Goal: Check status: Check status

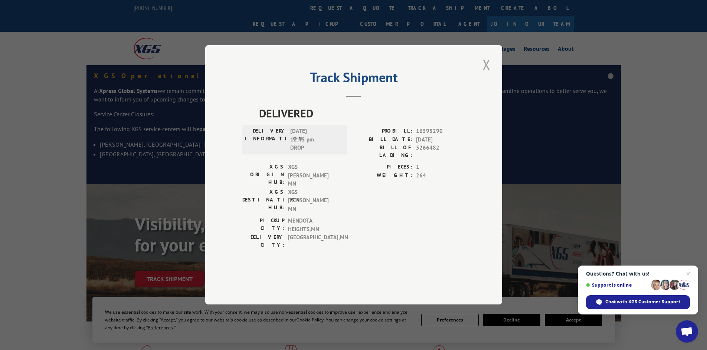
drag, startPoint x: 484, startPoint y: 87, endPoint x: 316, endPoint y: 3, distance: 187.6
click at [483, 75] on button "Close modal" at bounding box center [486, 65] width 13 height 20
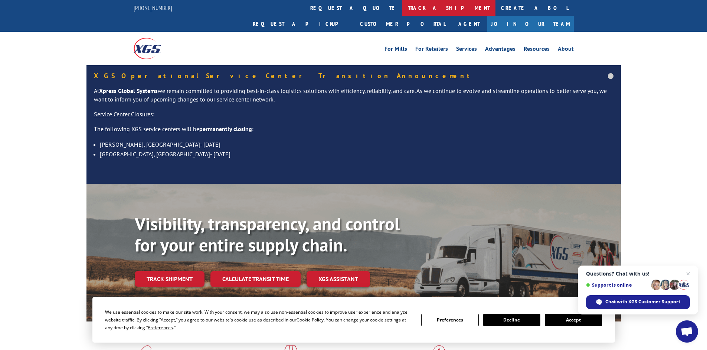
click at [402, 6] on link "track a shipment" at bounding box center [448, 8] width 93 height 16
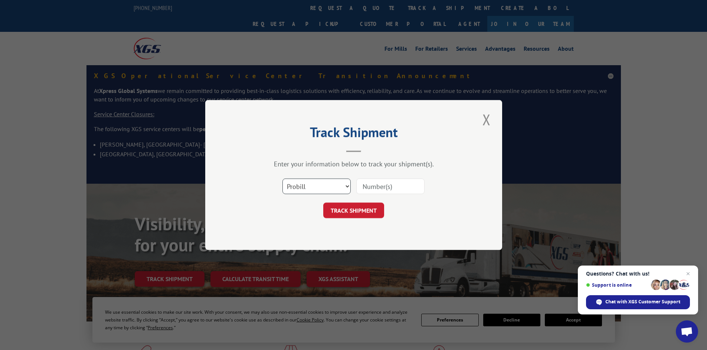
drag, startPoint x: 330, startPoint y: 180, endPoint x: 325, endPoint y: 194, distance: 14.9
click at [329, 180] on select "Select category... Probill BOL PO" at bounding box center [316, 187] width 68 height 16
select select "bol"
click at [282, 179] on select "Select category... Probill BOL PO" at bounding box center [316, 187] width 68 height 16
click at [387, 190] on input at bounding box center [390, 187] width 68 height 16
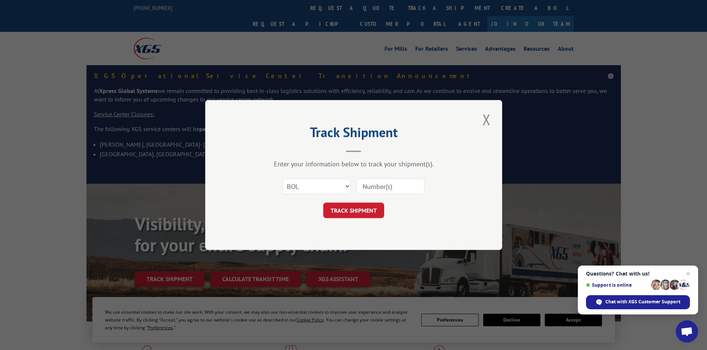
paste input "5957701"
type input "5957701"
click at [368, 210] on button "TRACK SHIPMENT" at bounding box center [353, 211] width 61 height 16
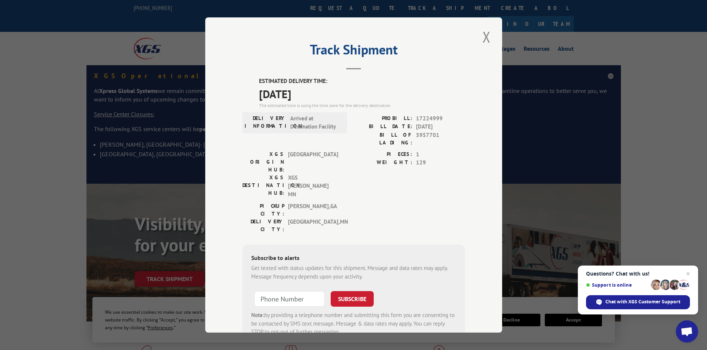
click at [294, 115] on span "Arrived at Destination Facility" at bounding box center [315, 123] width 50 height 17
click at [294, 116] on span "Arrived at Destination Facility" at bounding box center [315, 123] width 50 height 17
click at [300, 125] on span "Arrived at Destination Facility" at bounding box center [315, 123] width 50 height 17
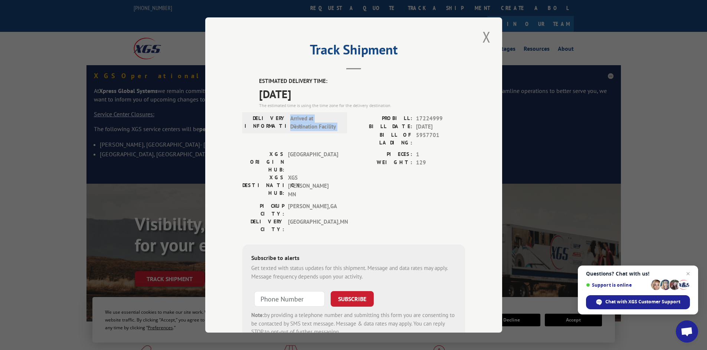
click at [300, 125] on span "Arrived at Destination Facility" at bounding box center [315, 123] width 50 height 17
copy span "Arrived at Destination Facility"
click at [481, 38] on button "Close modal" at bounding box center [486, 37] width 13 height 20
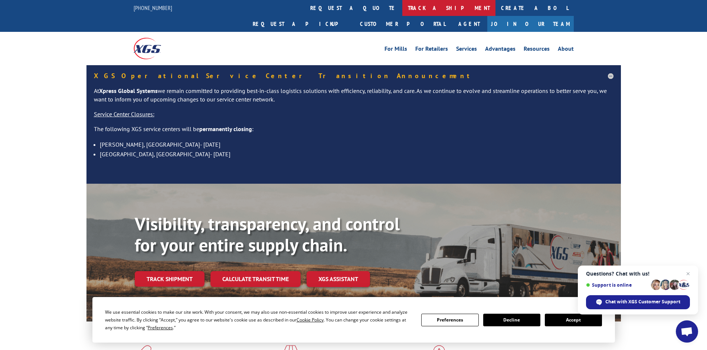
click at [402, 7] on link "track a shipment" at bounding box center [448, 8] width 93 height 16
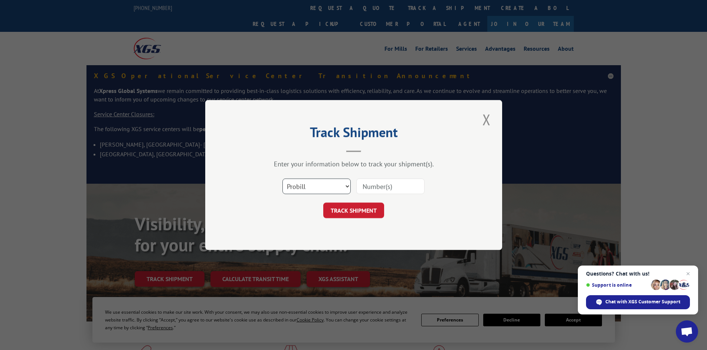
drag, startPoint x: 315, startPoint y: 188, endPoint x: 312, endPoint y: 192, distance: 4.2
click at [315, 188] on select "Select category... Probill BOL PO" at bounding box center [316, 187] width 68 height 16
select select "bol"
click at [282, 179] on select "Select category... Probill BOL PO" at bounding box center [316, 187] width 68 height 16
click at [375, 193] on input at bounding box center [390, 187] width 68 height 16
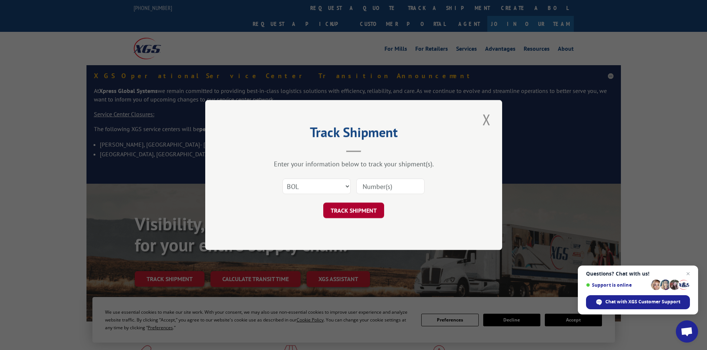
paste input "6773162"
type input "6773162"
click at [341, 218] on button "TRACK SHIPMENT" at bounding box center [353, 211] width 61 height 16
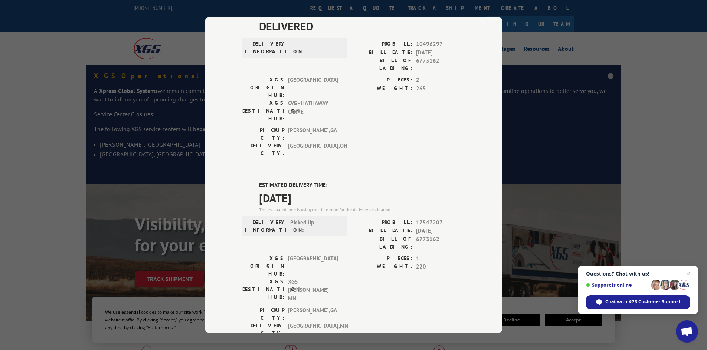
scroll to position [138, 0]
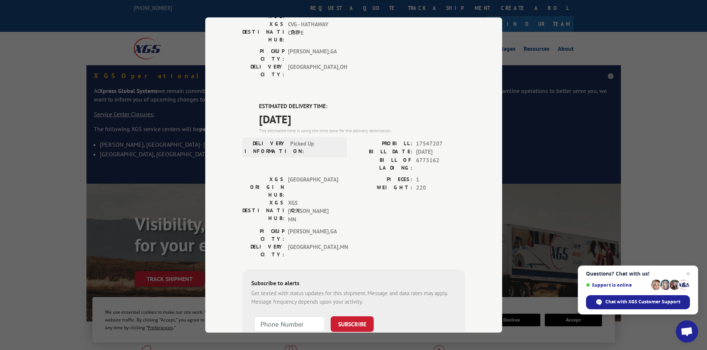
drag, startPoint x: 552, startPoint y: 47, endPoint x: 498, endPoint y: 63, distance: 56.1
click at [541, 47] on div "Track Shipment DELIVERED DELIVERY INFORMATION: PROBILL: 10496297 BILL DATE: [DA…" at bounding box center [353, 175] width 707 height 350
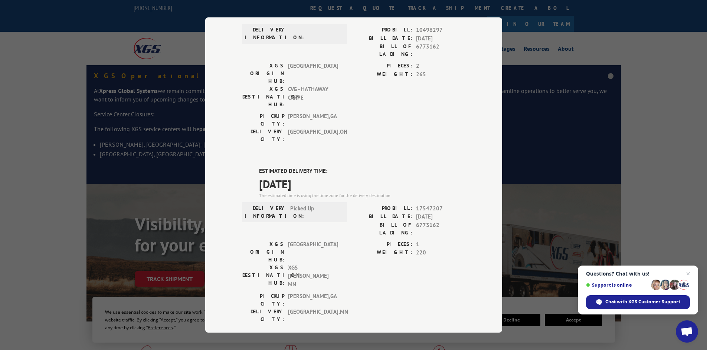
scroll to position [0, 0]
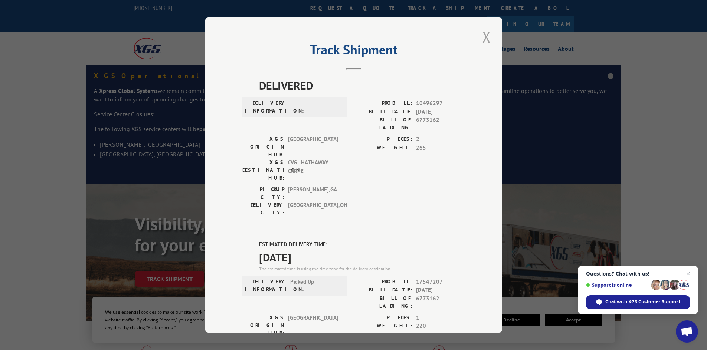
click at [485, 41] on button "Close modal" at bounding box center [486, 37] width 13 height 20
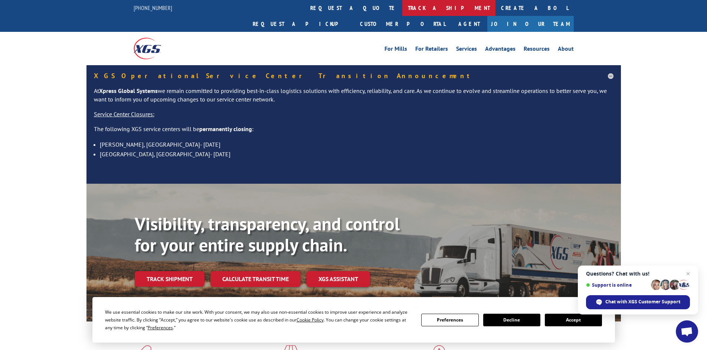
click at [402, 3] on link "track a shipment" at bounding box center [448, 8] width 93 height 16
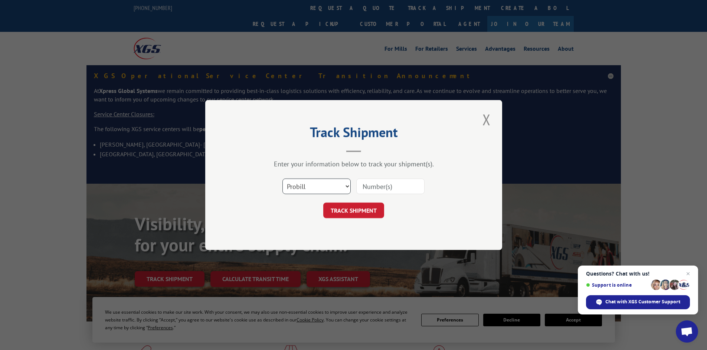
drag, startPoint x: 320, startPoint y: 192, endPoint x: 316, endPoint y: 191, distance: 4.1
click at [320, 192] on select "Select category... Probill BOL PO" at bounding box center [316, 187] width 68 height 16
select select "bol"
click at [282, 179] on select "Select category... Probill BOL PO" at bounding box center [316, 187] width 68 height 16
click at [407, 177] on div "Select category... Probill BOL PO" at bounding box center [353, 186] width 223 height 24
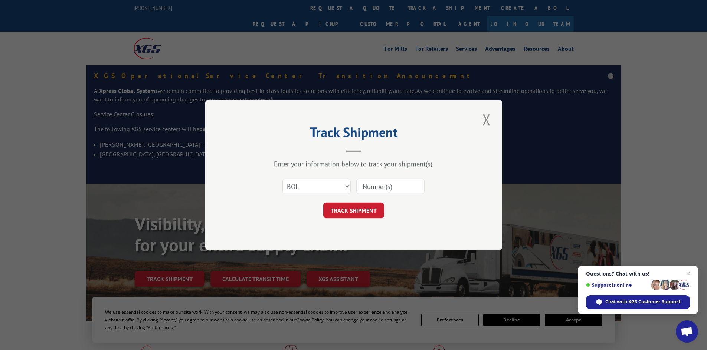
click at [391, 190] on input at bounding box center [390, 187] width 68 height 16
paste input "5960066"
type input "5960066"
click at [337, 208] on button "TRACK SHIPMENT" at bounding box center [353, 211] width 61 height 16
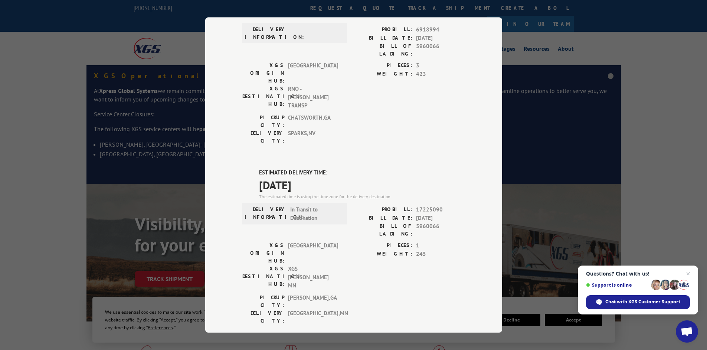
scroll to position [74, 0]
click at [329, 117] on div "DELIVERED DELIVERY INFORMATION: PROBILL: 6918994 BILL DATE: [DATE] BILL OF LADI…" at bounding box center [353, 230] width 223 height 454
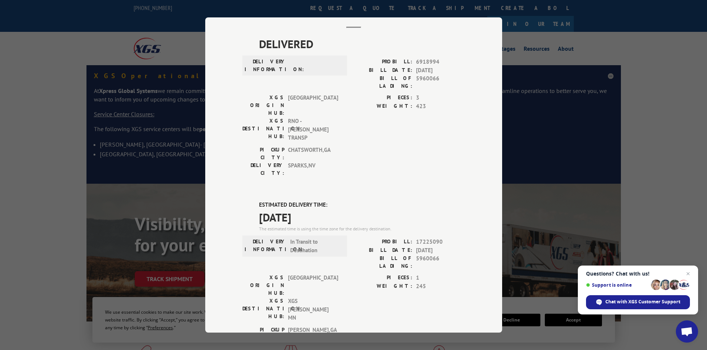
scroll to position [0, 0]
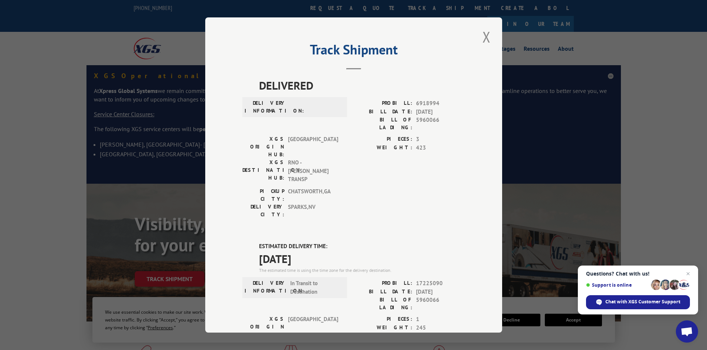
click at [476, 39] on div "Track Shipment DELIVERED DELIVERY INFORMATION: PROBILL: 6918994 BILL DATE: [DAT…" at bounding box center [353, 175] width 297 height 316
click at [482, 38] on button "Close modal" at bounding box center [486, 37] width 13 height 20
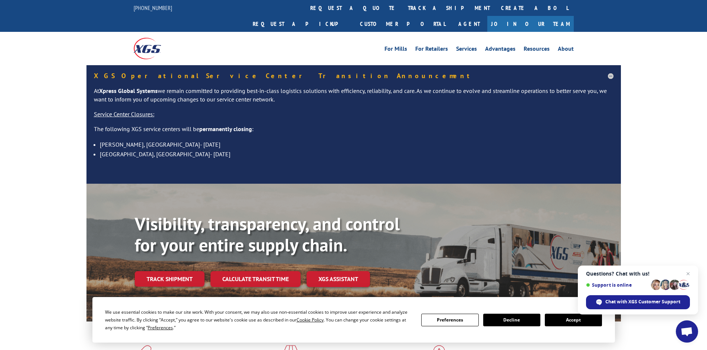
drag, startPoint x: 346, startPoint y: 3, endPoint x: 339, endPoint y: 27, distance: 24.7
click at [402, 4] on link "track a shipment" at bounding box center [448, 8] width 93 height 16
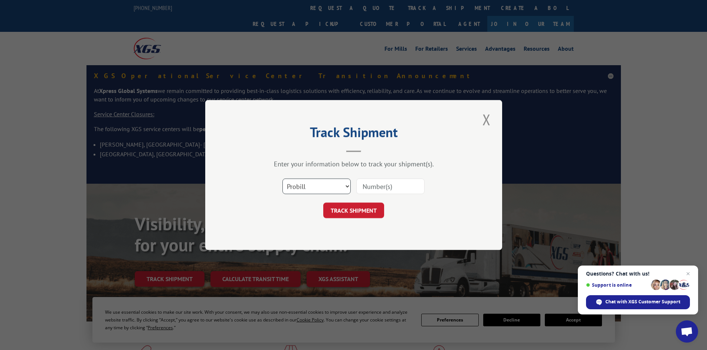
click at [323, 184] on select "Select category... Probill BOL PO" at bounding box center [316, 187] width 68 height 16
select select "bol"
click at [282, 179] on select "Select category... Probill BOL PO" at bounding box center [316, 187] width 68 height 16
click at [379, 189] on input at bounding box center [390, 187] width 68 height 16
paste input "4904889"
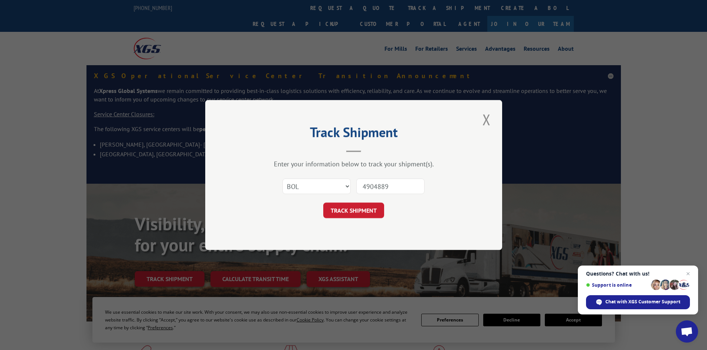
type input "4904889"
click at [342, 224] on div "Track Shipment Enter your information below to track your shipment(s). Select c…" at bounding box center [353, 175] width 297 height 150
click at [345, 214] on button "TRACK SHIPMENT" at bounding box center [353, 211] width 61 height 16
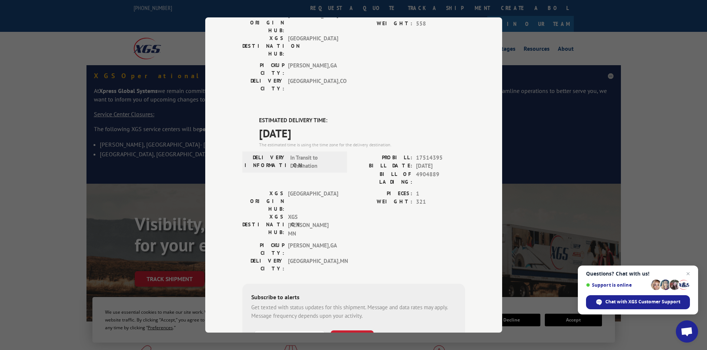
scroll to position [111, 0]
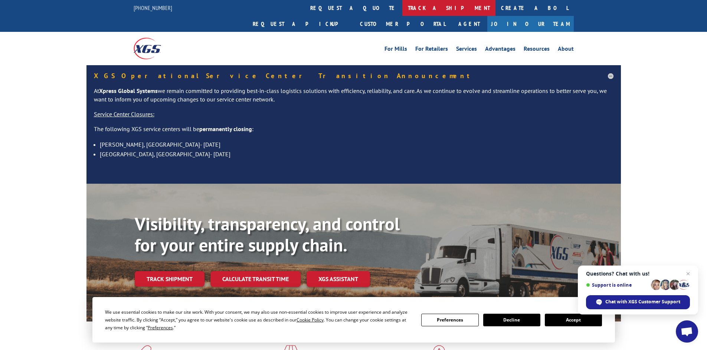
click at [402, 10] on link "track a shipment" at bounding box center [448, 8] width 93 height 16
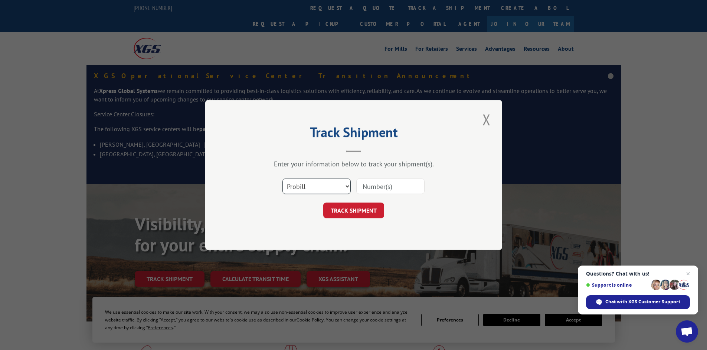
click at [307, 181] on select "Select category... Probill BOL PO" at bounding box center [316, 187] width 68 height 16
select select "bol"
click at [282, 179] on select "Select category... Probill BOL PO" at bounding box center [316, 187] width 68 height 16
click at [378, 186] on input at bounding box center [390, 187] width 68 height 16
paste input "[PHONE_NUMBER]"
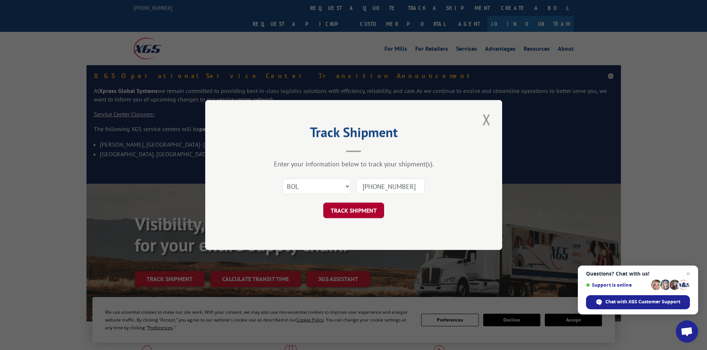
type input "[PHONE_NUMBER]"
drag, startPoint x: 366, startPoint y: 213, endPoint x: 388, endPoint y: 182, distance: 38.0
click at [339, 182] on form "Select category... Probill BOL PO (917) 515-7505 TRACK SHIPMENT" at bounding box center [353, 196] width 223 height 44
drag, startPoint x: 369, startPoint y: 185, endPoint x: 292, endPoint y: 181, distance: 77.3
click at [292, 182] on div "Select category... Probill BOL PO (917) 515-7505" at bounding box center [353, 186] width 223 height 24
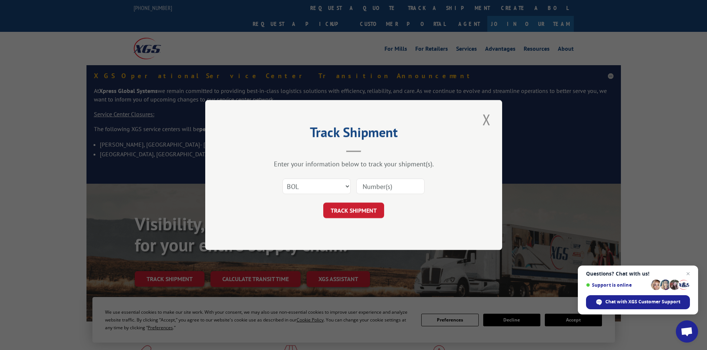
paste input "425157"
type input "425157"
click at [369, 208] on button "TRACK SHIPMENT" at bounding box center [353, 211] width 61 height 16
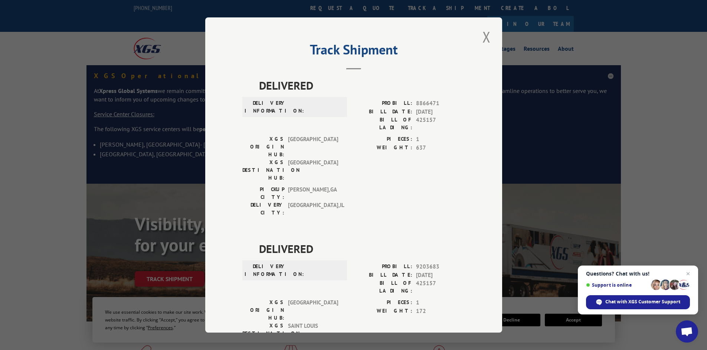
click at [487, 38] on button "Close modal" at bounding box center [486, 37] width 13 height 20
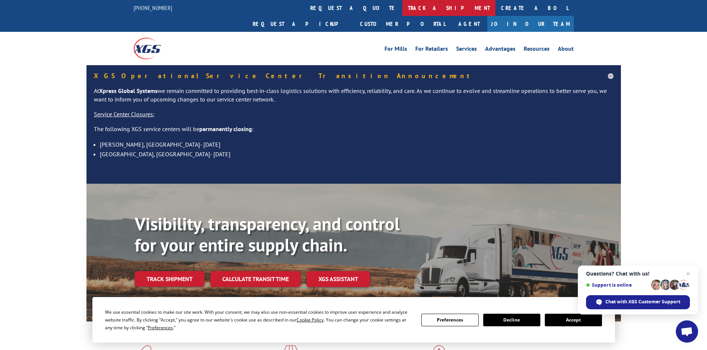
drag, startPoint x: 318, startPoint y: 5, endPoint x: 322, endPoint y: 21, distance: 15.9
click at [402, 6] on link "track a shipment" at bounding box center [448, 8] width 93 height 16
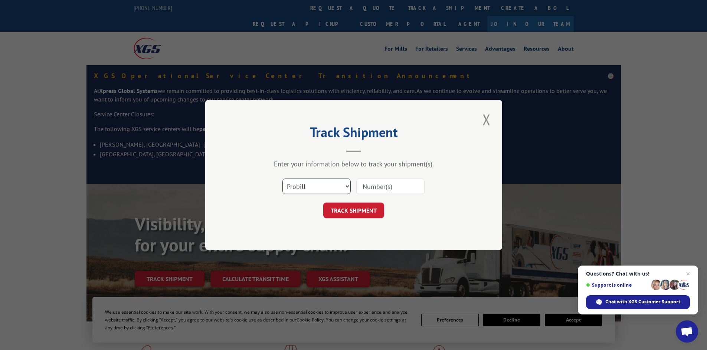
click at [317, 185] on select "Select category... Probill BOL PO" at bounding box center [316, 187] width 68 height 16
select select "bol"
click at [282, 179] on select "Select category... Probill BOL PO" at bounding box center [316, 187] width 68 height 16
click at [399, 187] on input at bounding box center [390, 187] width 68 height 16
paste input "6773162"
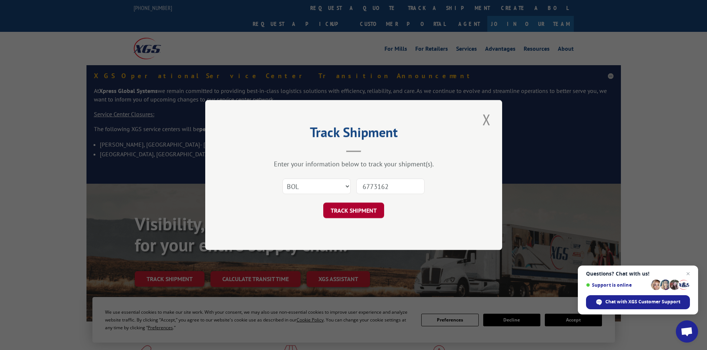
type input "6773162"
click at [364, 209] on button "TRACK SHIPMENT" at bounding box center [353, 211] width 61 height 16
